Goal: Information Seeking & Learning: Learn about a topic

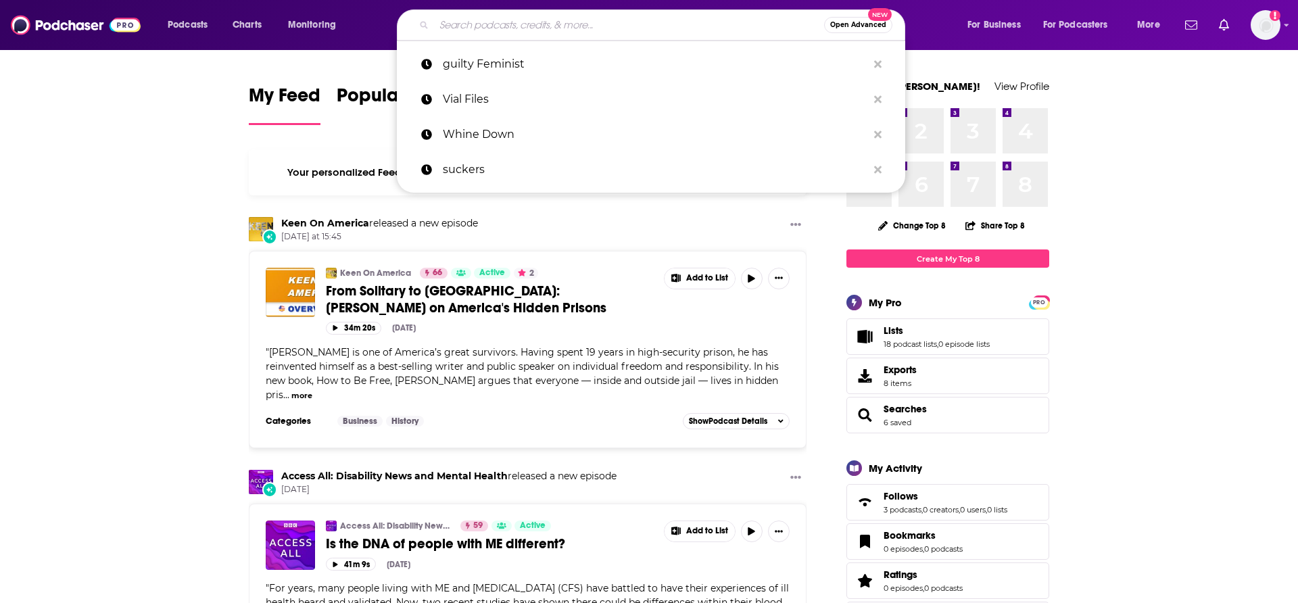
click at [506, 27] on input "Search podcasts, credits, & more..." at bounding box center [629, 25] width 390 height 22
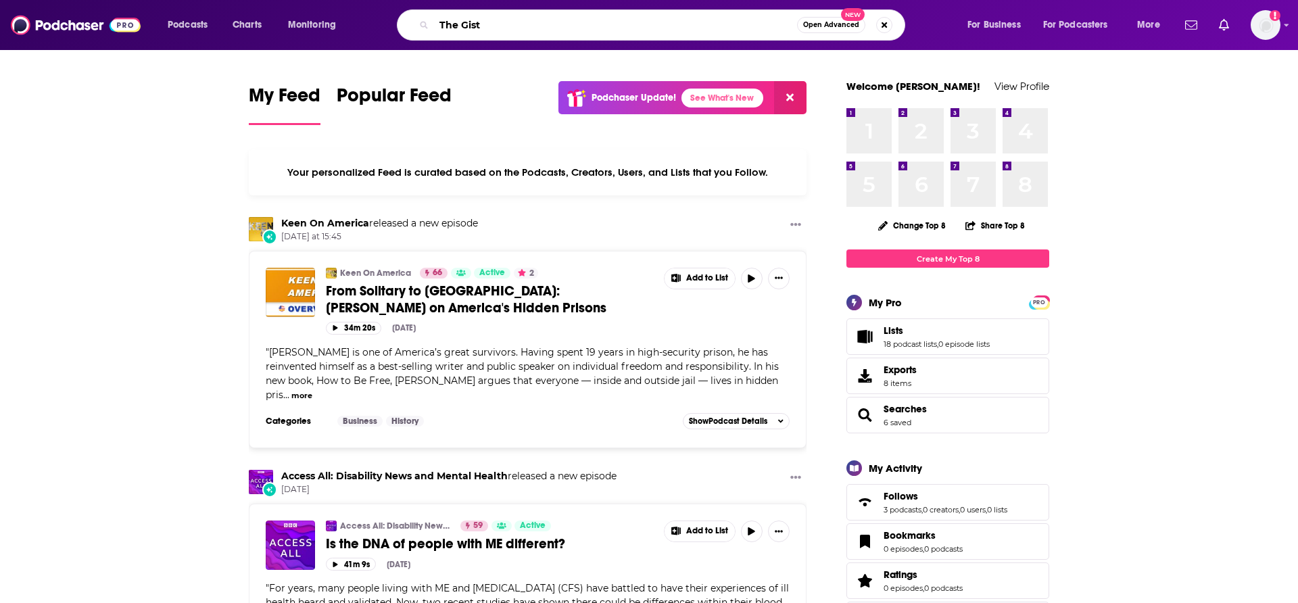
type input "The Gist"
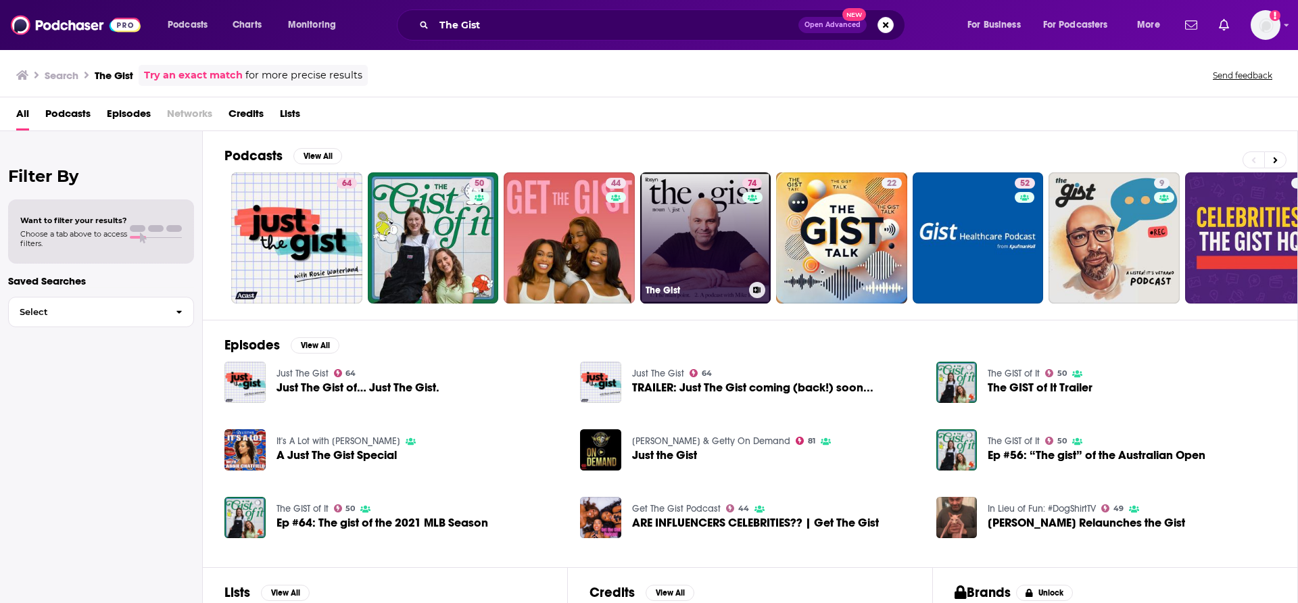
click at [701, 225] on link "74 The Gist" at bounding box center [705, 237] width 131 height 131
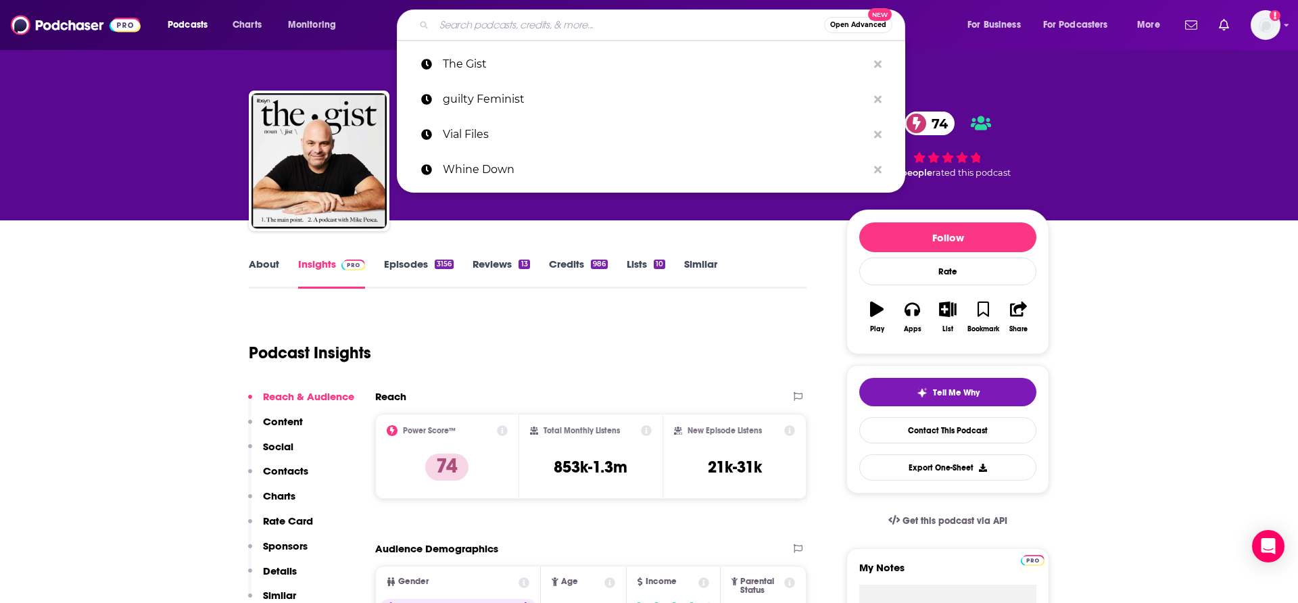
click at [482, 27] on input "Search podcasts, credits, & more..." at bounding box center [629, 25] width 390 height 22
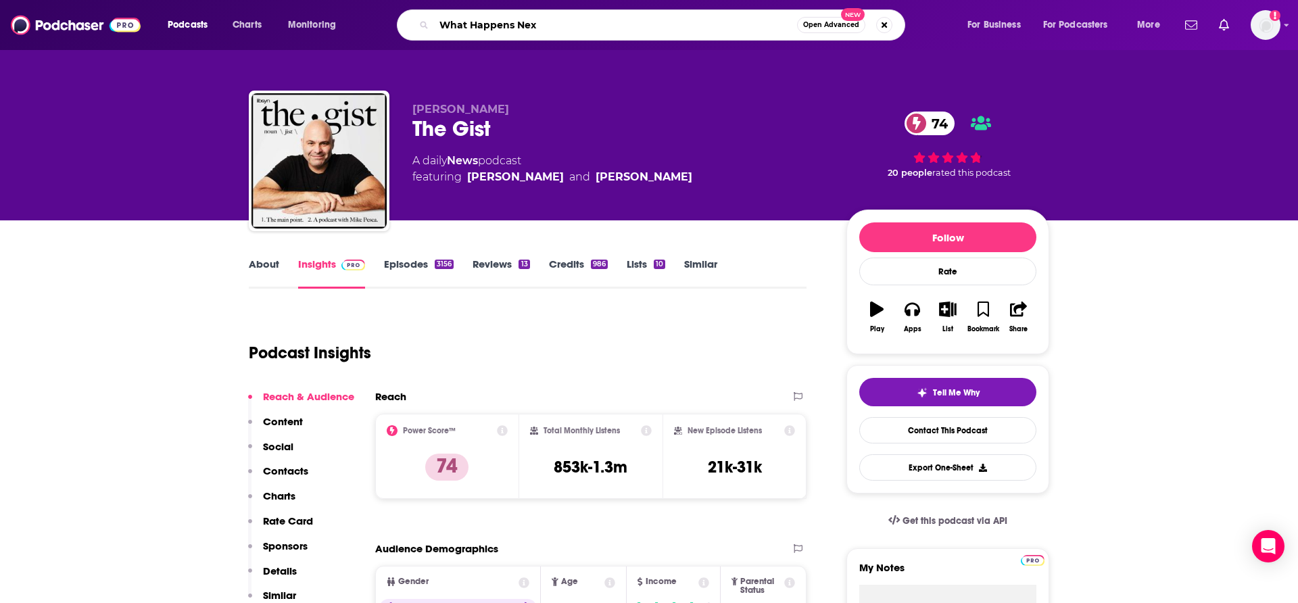
type input "What Happens Next"
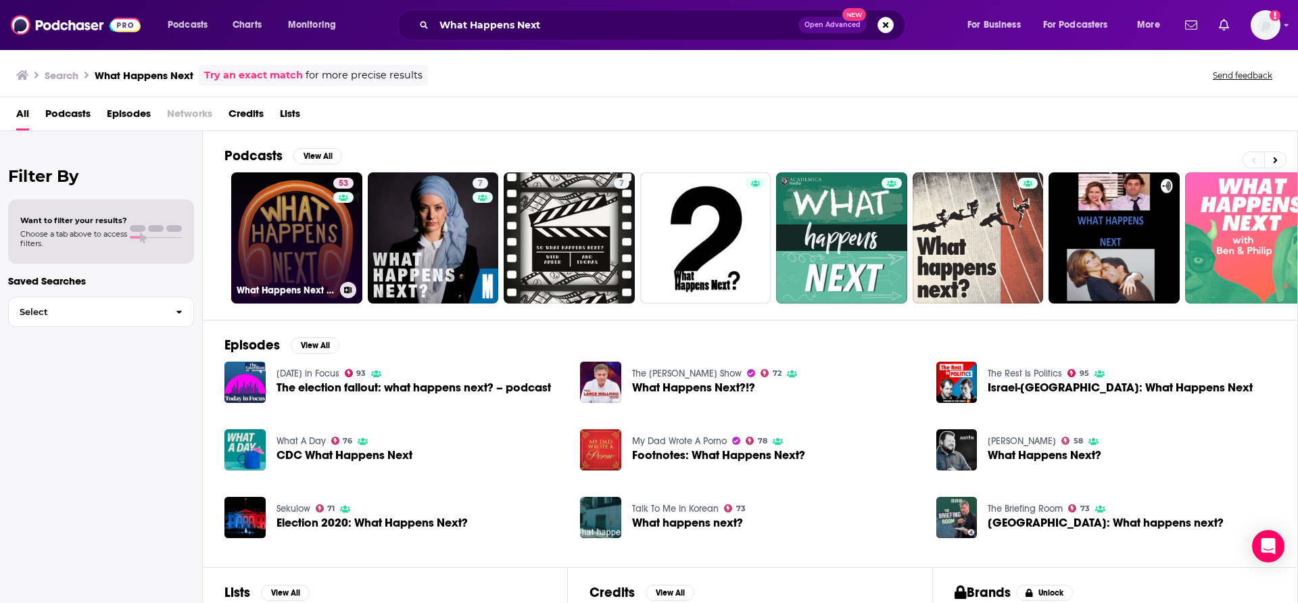
click at [296, 256] on link "53 What Happens Next in 6 Minutes" at bounding box center [296, 237] width 131 height 131
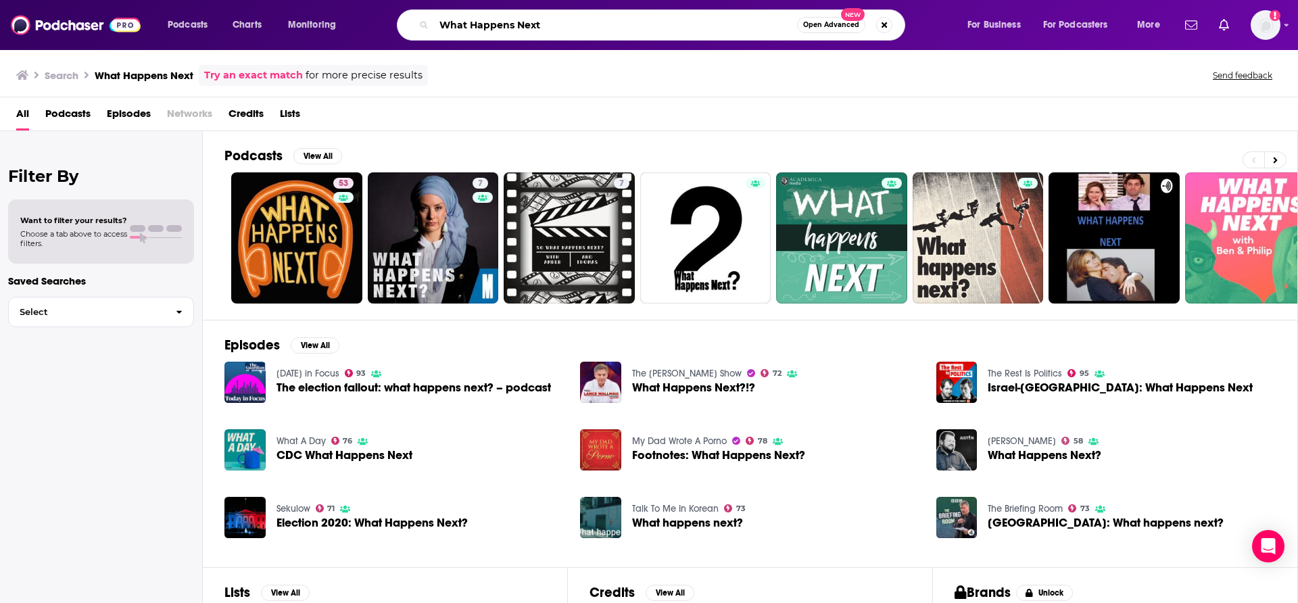
click at [568, 23] on input "What Happens Next" at bounding box center [615, 25] width 363 height 22
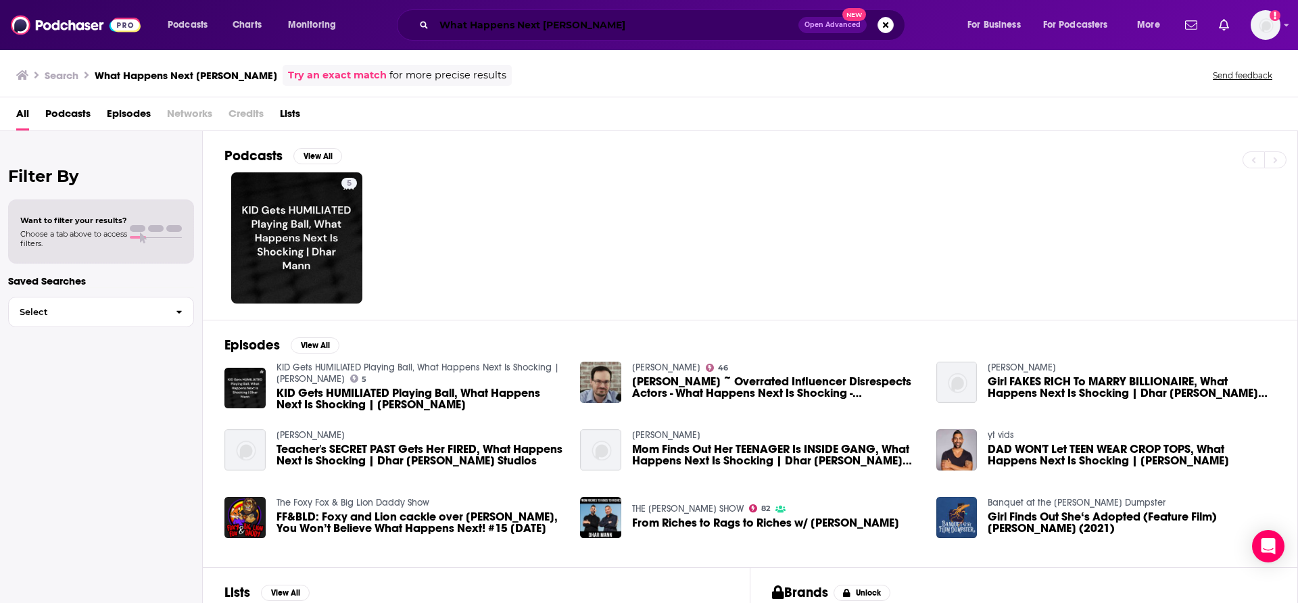
click at [587, 26] on input "What Happens Next [PERSON_NAME]" at bounding box center [616, 25] width 364 height 22
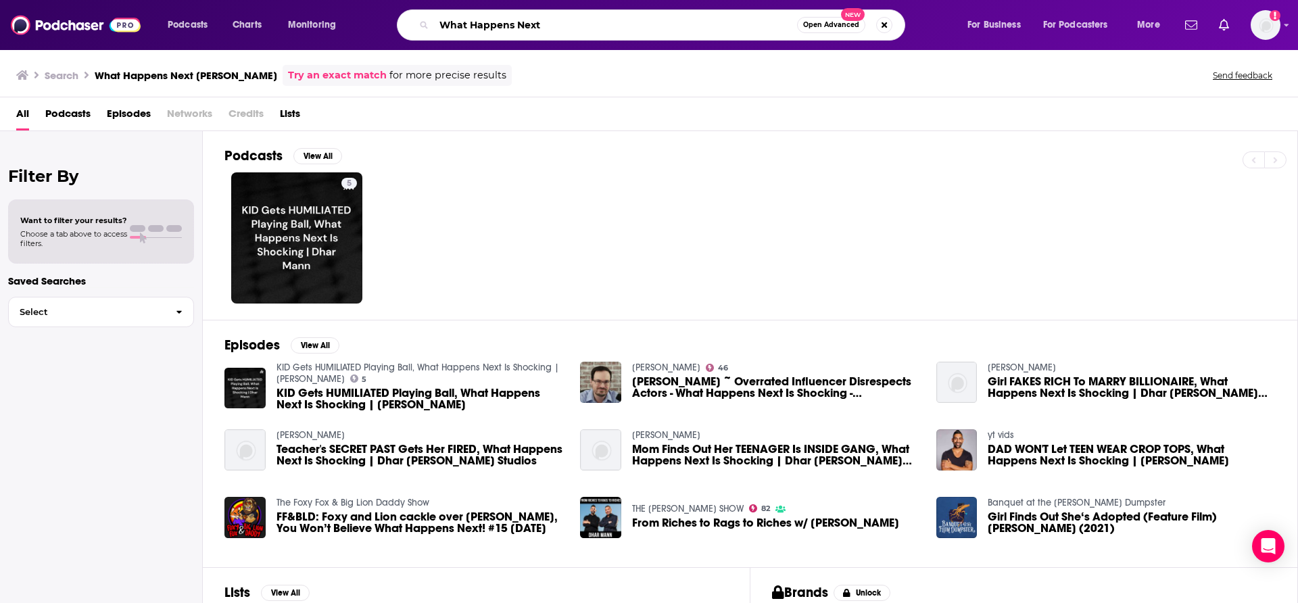
type input "What Happens Next"
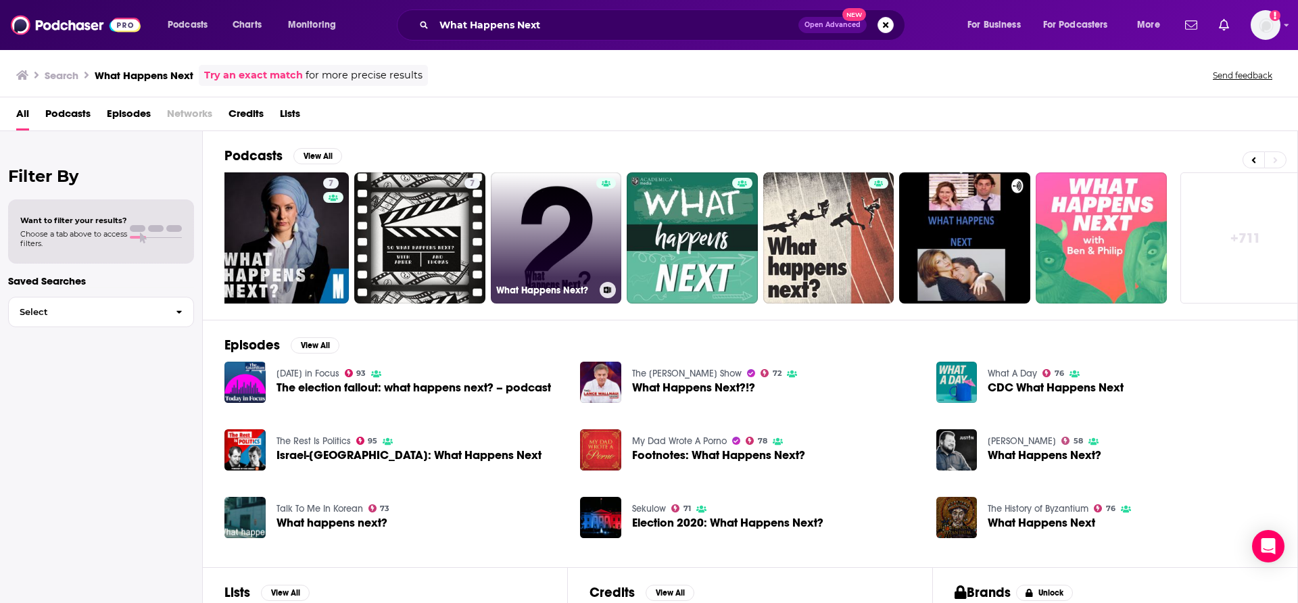
scroll to position [0, 168]
